Goal: Find specific page/section

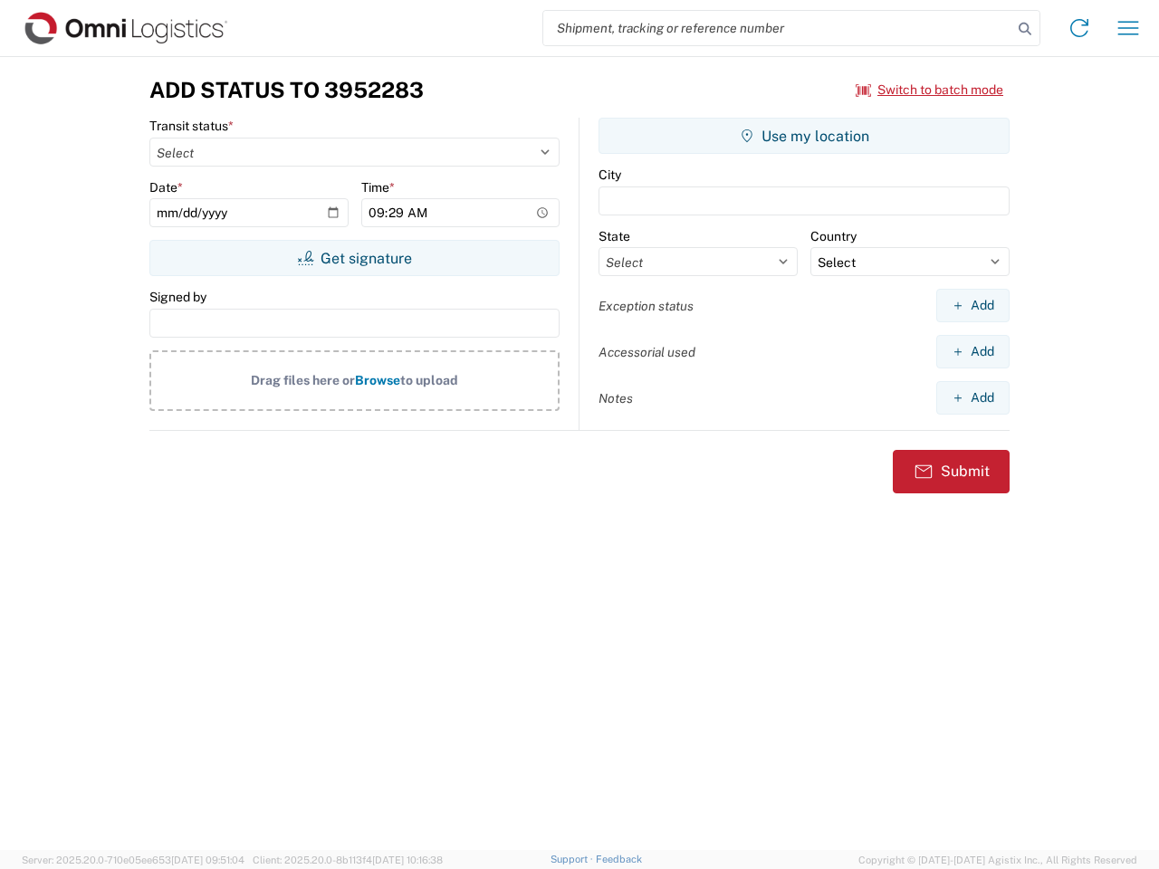
click at [778, 28] on input "search" at bounding box center [777, 28] width 469 height 34
click at [1025, 29] on icon at bounding box center [1024, 28] width 25 height 25
click at [1080, 28] on icon at bounding box center [1079, 28] width 29 height 29
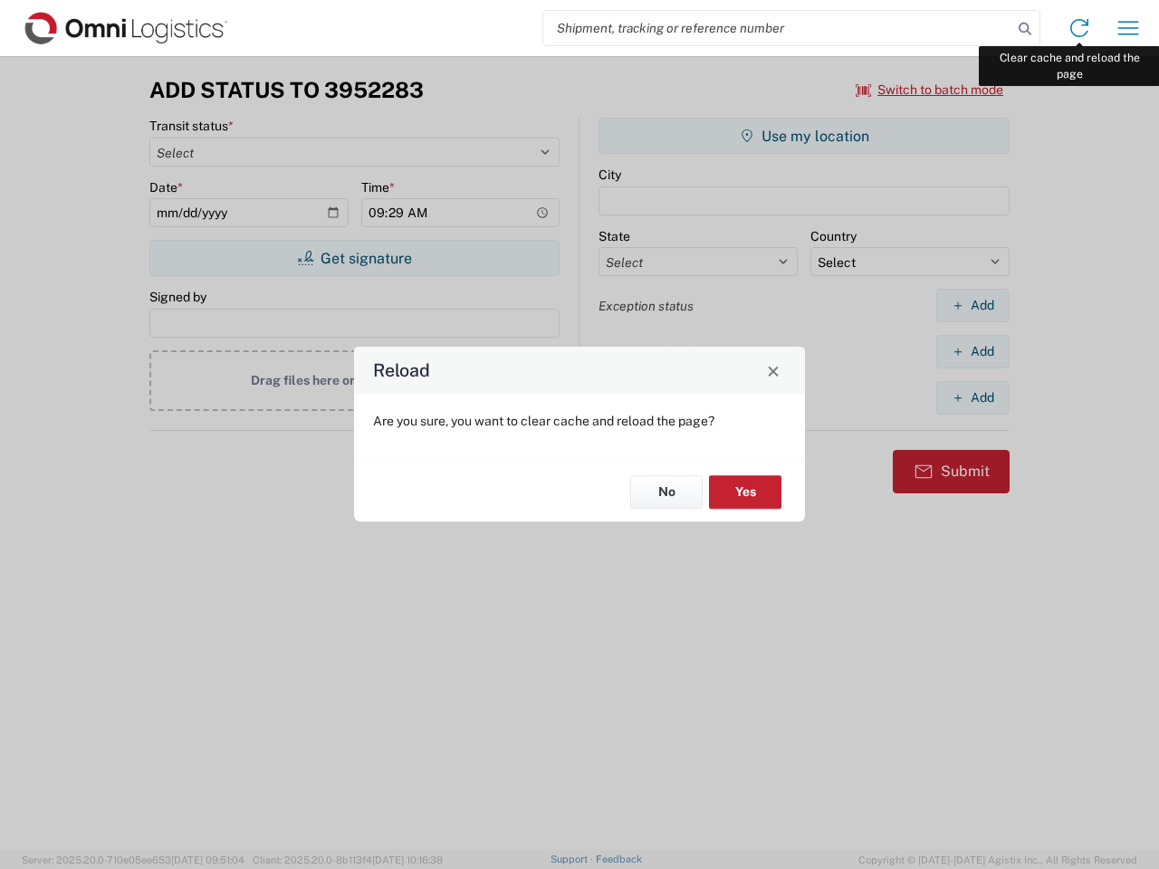
click at [1128, 28] on div "Reload Are you sure, you want to clear cache and reload the page? No Yes" at bounding box center [579, 434] width 1159 height 869
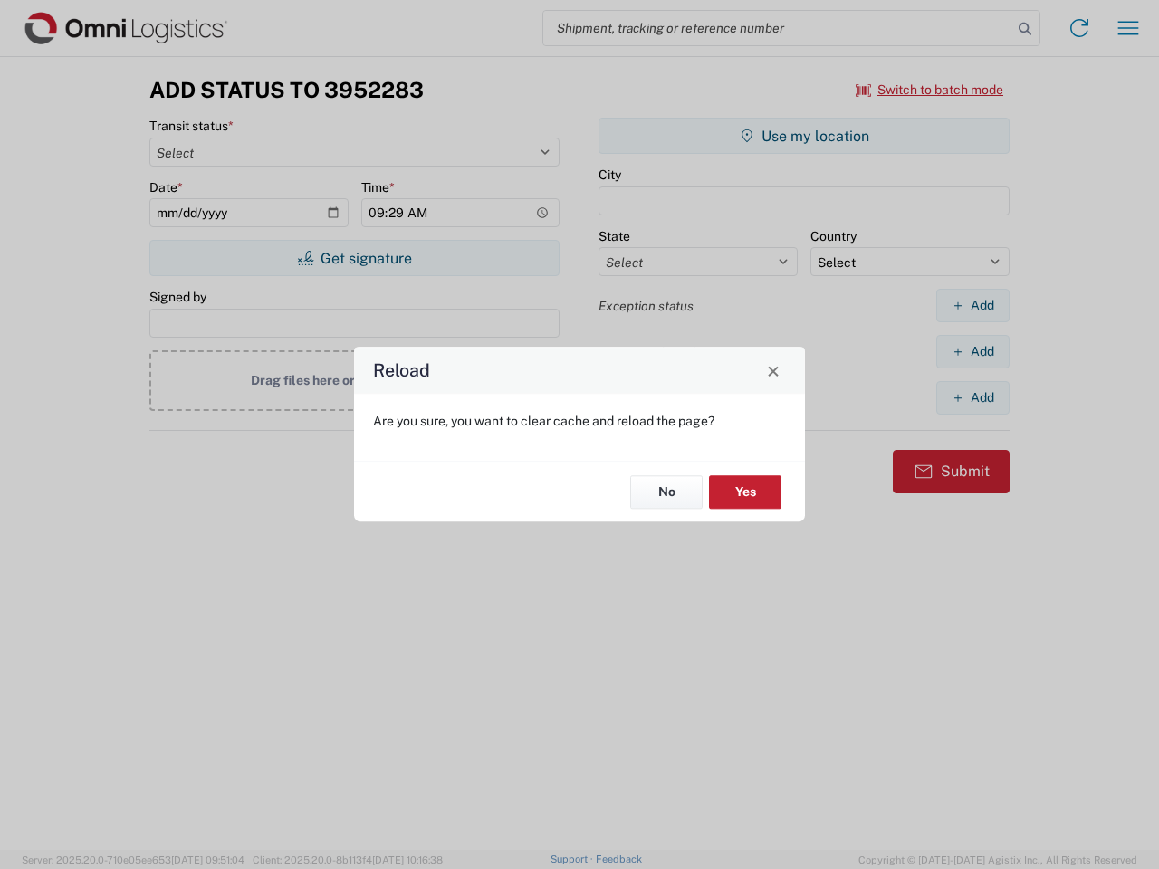
click at [930, 90] on div "Reload Are you sure, you want to clear cache and reload the page? No Yes" at bounding box center [579, 434] width 1159 height 869
click at [354, 258] on div "Reload Are you sure, you want to clear cache and reload the page? No Yes" at bounding box center [579, 434] width 1159 height 869
click at [804, 136] on div "Reload Are you sure, you want to clear cache and reload the page? No Yes" at bounding box center [579, 434] width 1159 height 869
click at [973, 305] on div "Reload Are you sure, you want to clear cache and reload the page? No Yes" at bounding box center [579, 434] width 1159 height 869
click at [973, 351] on div "Reload Are you sure, you want to clear cache and reload the page? No Yes" at bounding box center [579, 434] width 1159 height 869
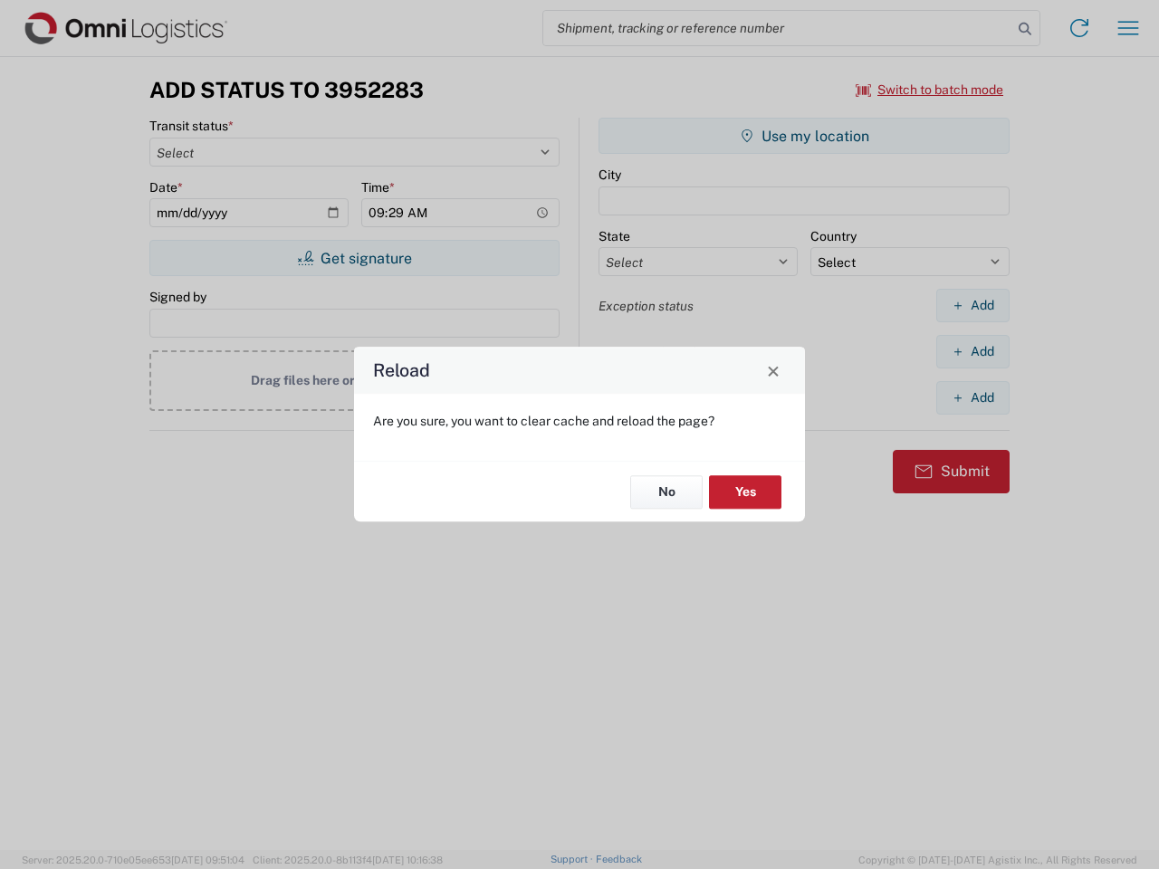
click at [973, 398] on div "Reload Are you sure, you want to clear cache and reload the page? No Yes" at bounding box center [579, 434] width 1159 height 869
